Goal: Obtain resource: Download file/media

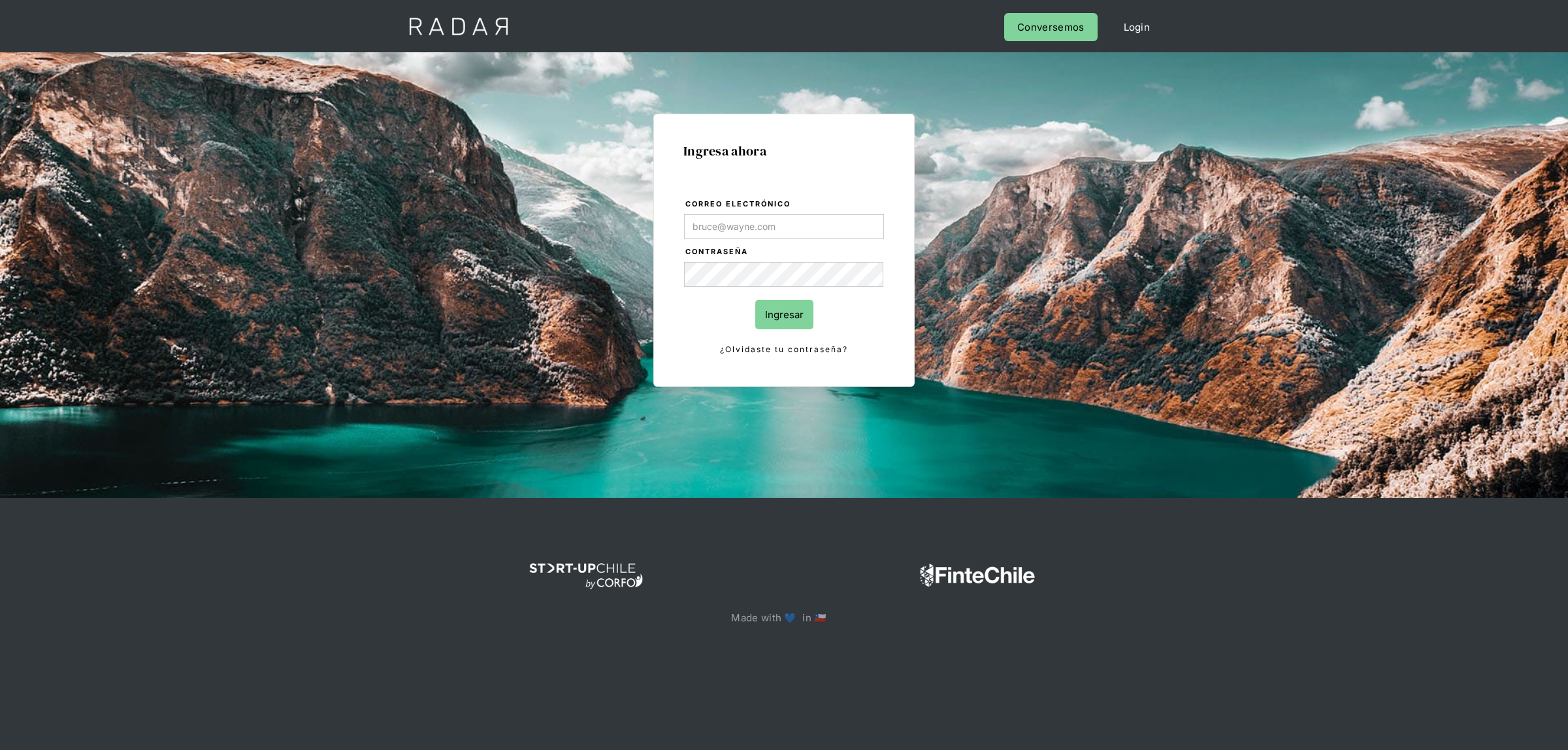
click at [719, 217] on input "Correo electrónico" at bounding box center [784, 226] width 200 height 25
type input "[EMAIL_ADDRESS][DOMAIN_NAME]"
click at [772, 304] on input "Ingresar" at bounding box center [784, 314] width 58 height 29
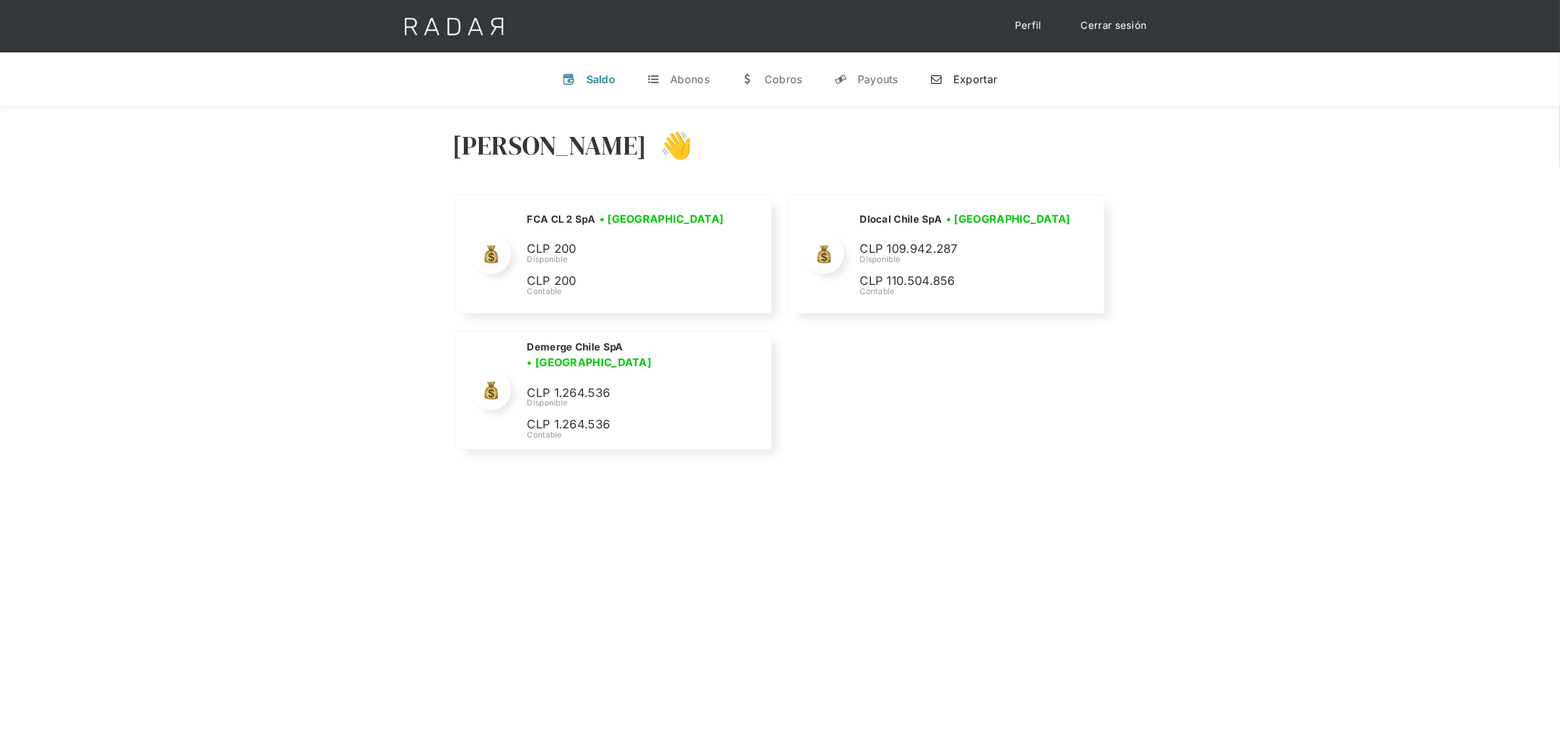
click at [948, 84] on link "n Exportar" at bounding box center [963, 79] width 88 height 34
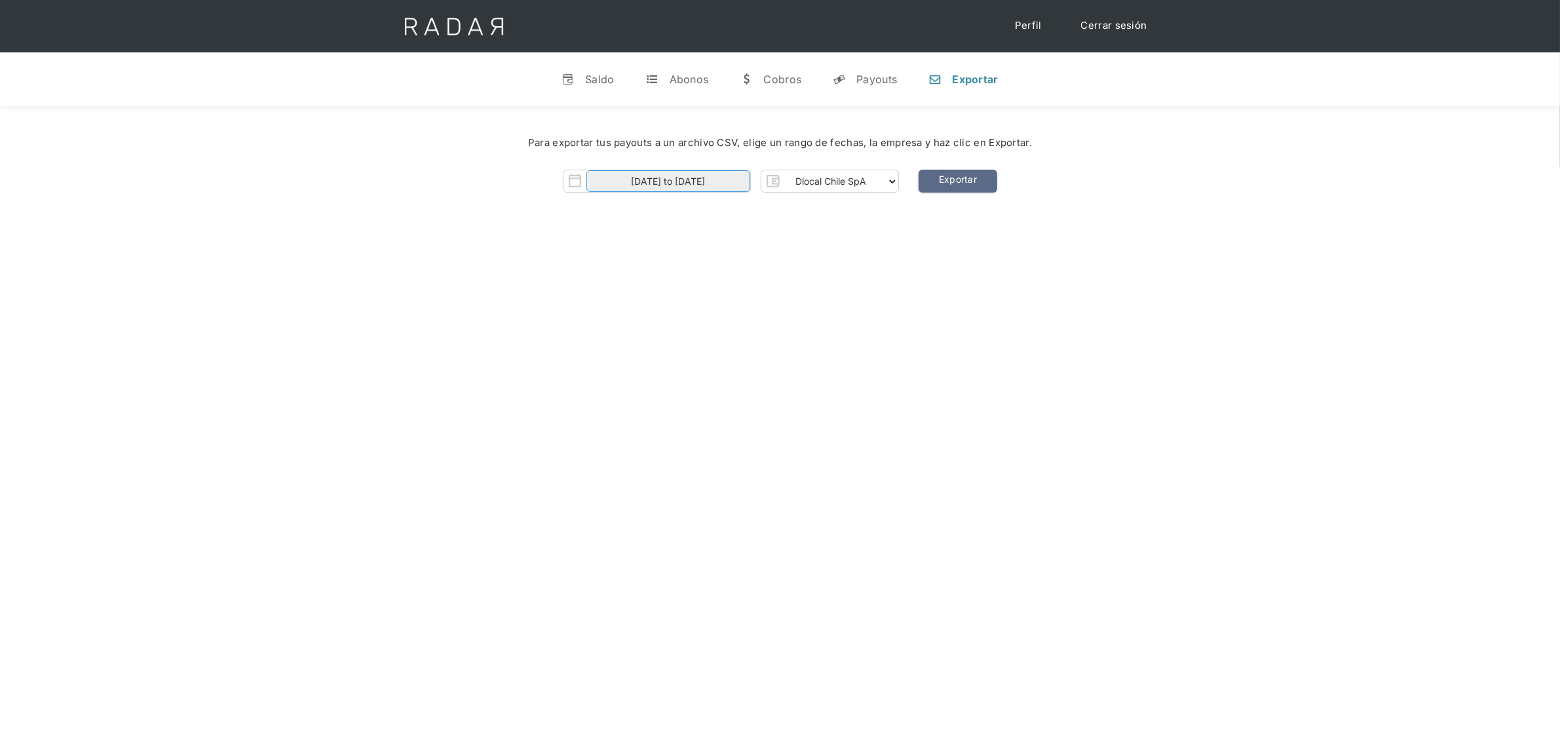
click at [662, 177] on input "[DATE] to [DATE]" at bounding box center [669, 181] width 164 height 22
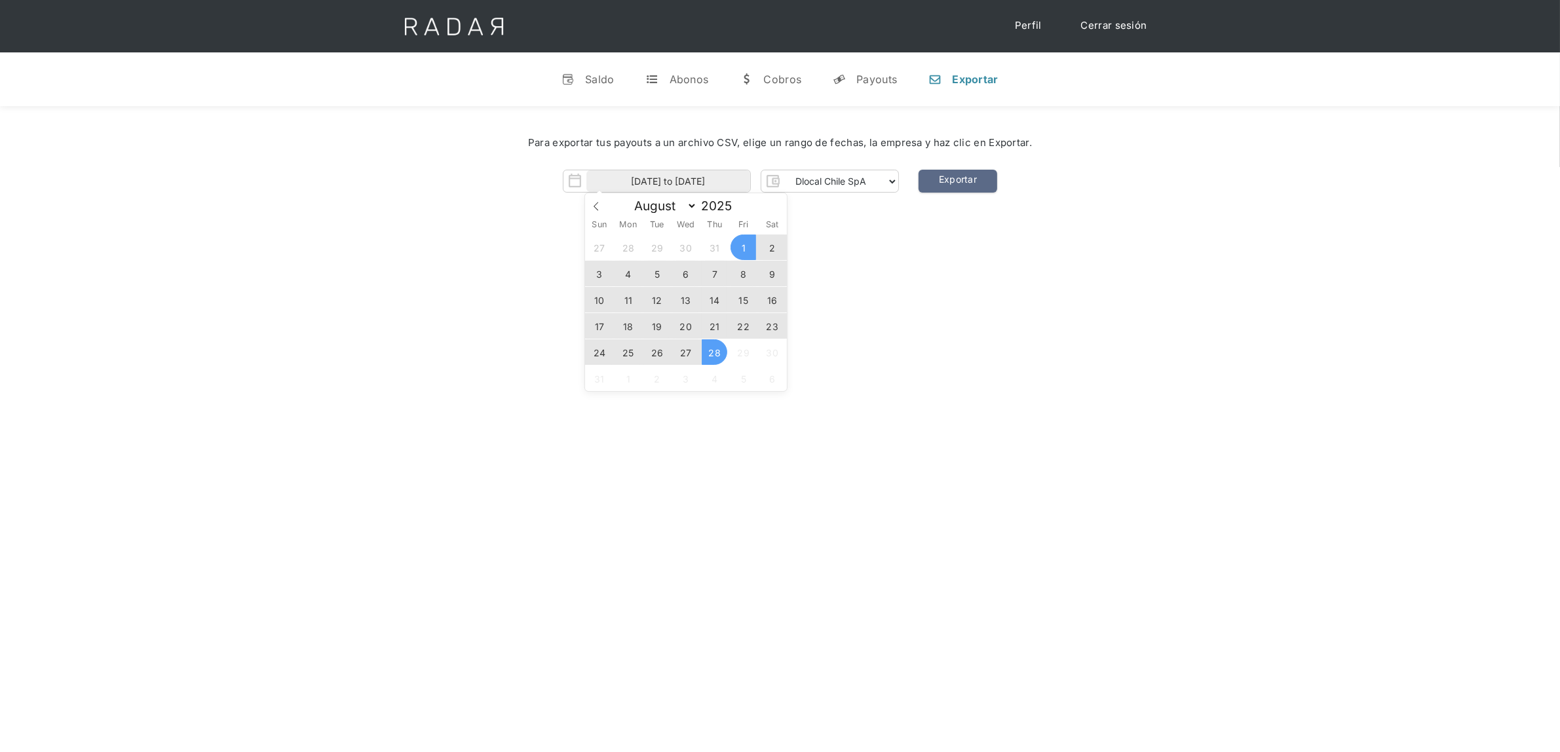
click at [623, 353] on span "25" at bounding box center [628, 352] width 26 height 26
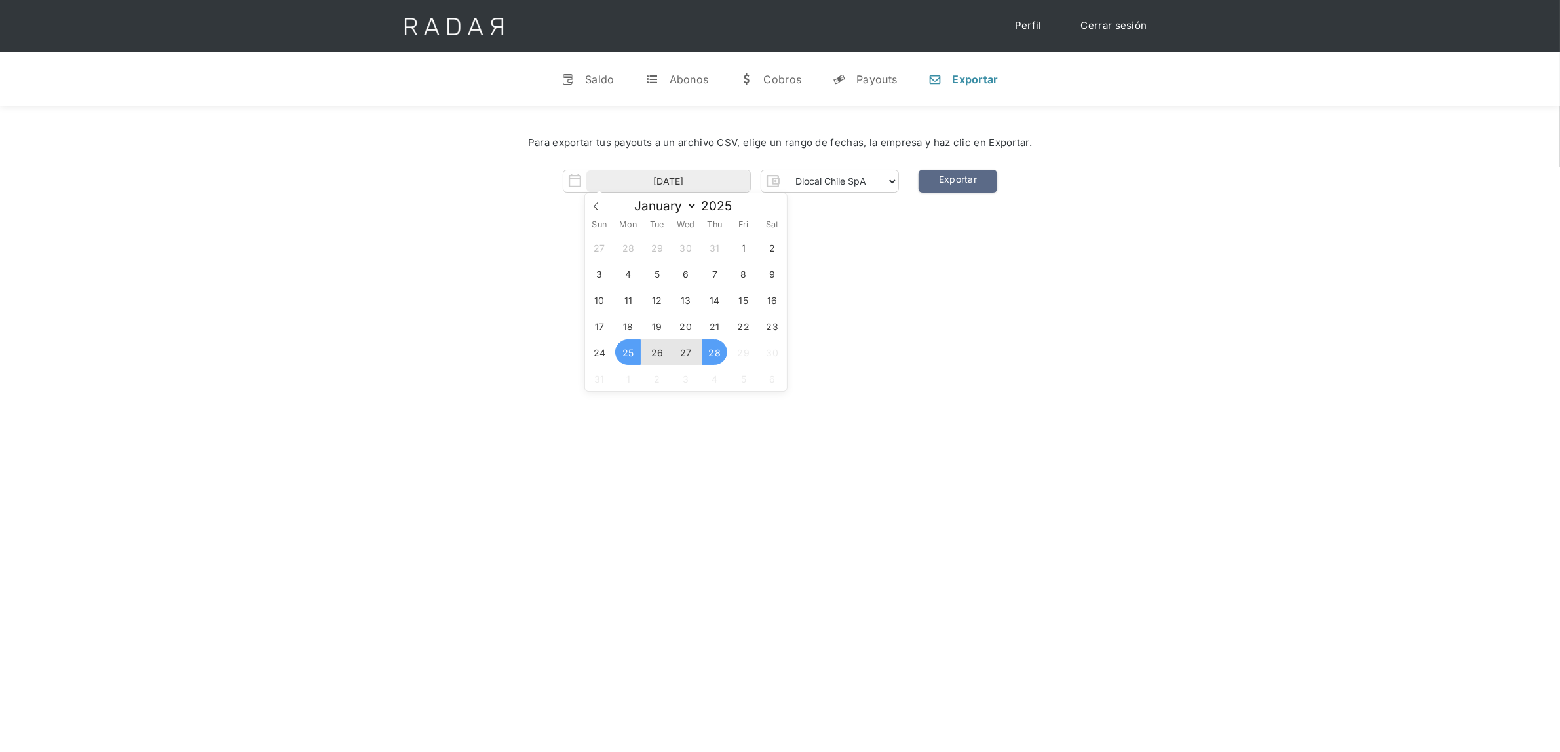
click at [720, 356] on span "28" at bounding box center [715, 352] width 26 height 26
type input "[DATE] to [DATE]"
click at [808, 349] on div "[PERSON_NAME] 👋 Cargando tus cuentas... Nombre de la empresa • [GEOGRAPHIC_DATA…" at bounding box center [780, 482] width 1560 height 752
click at [961, 184] on link "Exportar" at bounding box center [958, 181] width 79 height 23
